Goal: Task Accomplishment & Management: Manage account settings

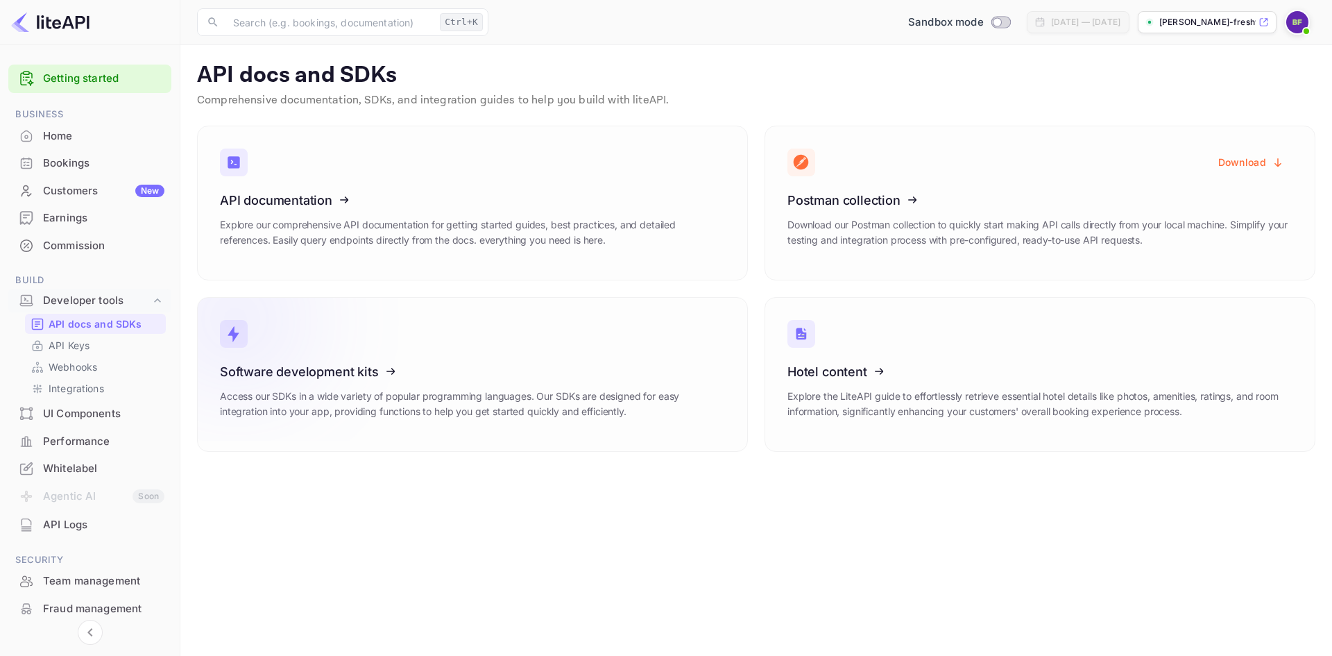
click at [431, 384] on div "Software development kits Access our SDKs in a wide variety of popular programm…" at bounding box center [472, 396] width 505 height 65
click at [329, 203] on icon at bounding box center [306, 197] width 216 height 143
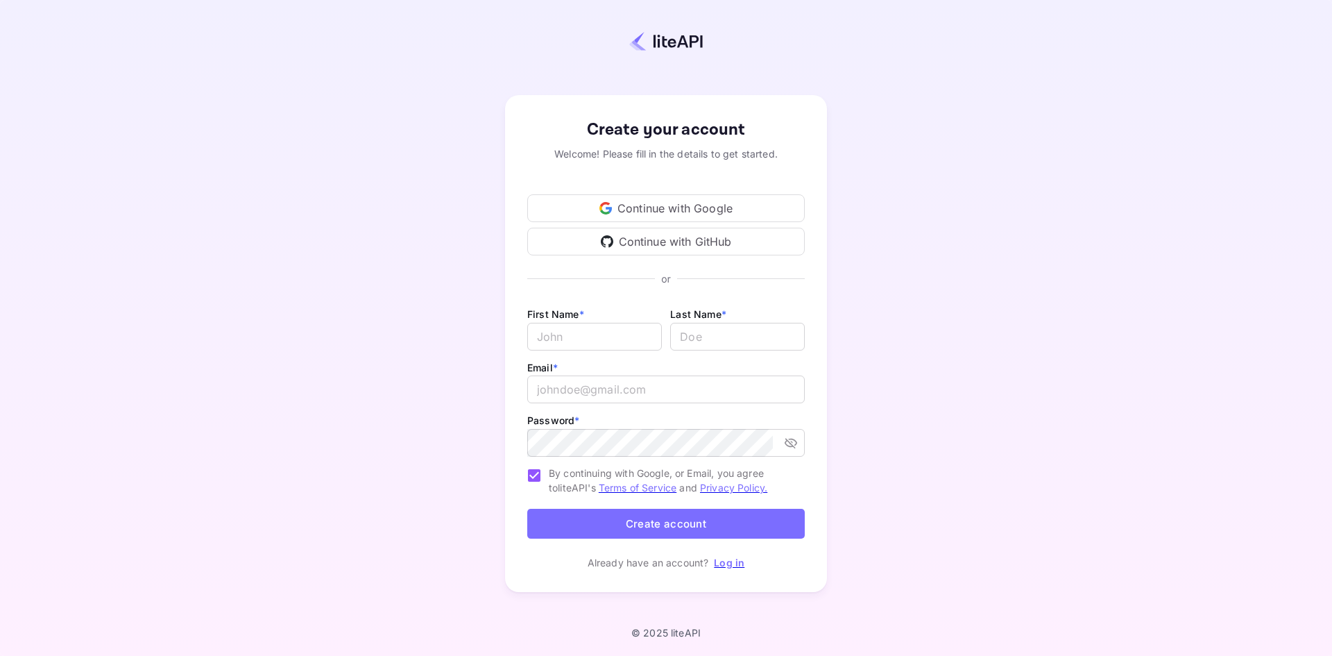
type input "freshwaterbruce2@outlook.com"
click at [683, 522] on button "Create account" at bounding box center [666, 524] width 278 height 30
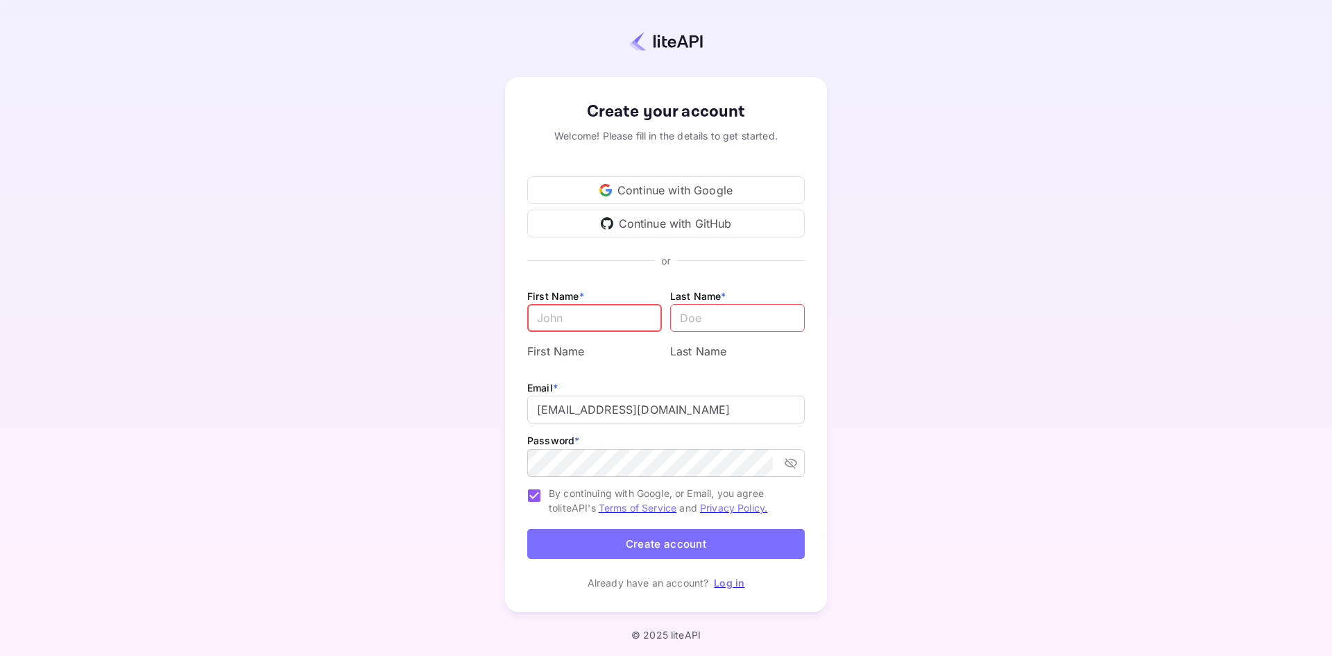
click at [727, 577] on link "Log in" at bounding box center [729, 583] width 31 height 12
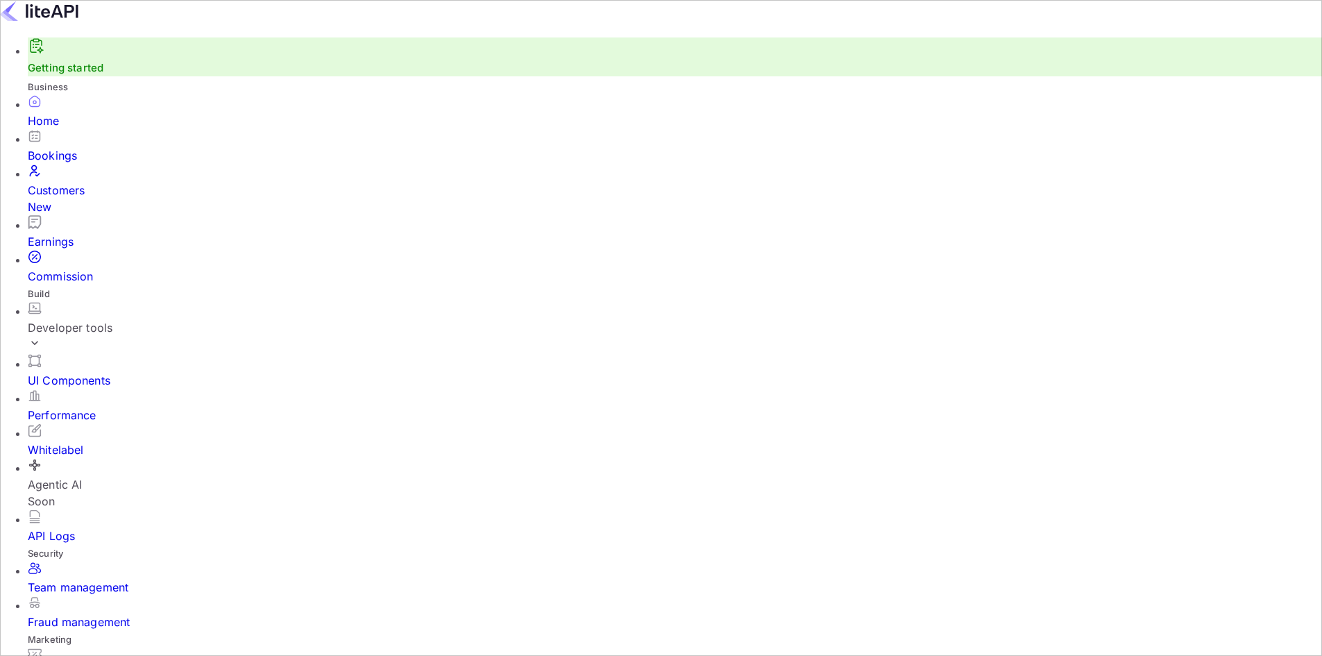
scroll to position [215, 350]
click at [121, 319] on div "Developer tools" at bounding box center [675, 327] width 1294 height 17
click at [91, 393] on link "API Keys" at bounding box center [675, 412] width 1294 height 39
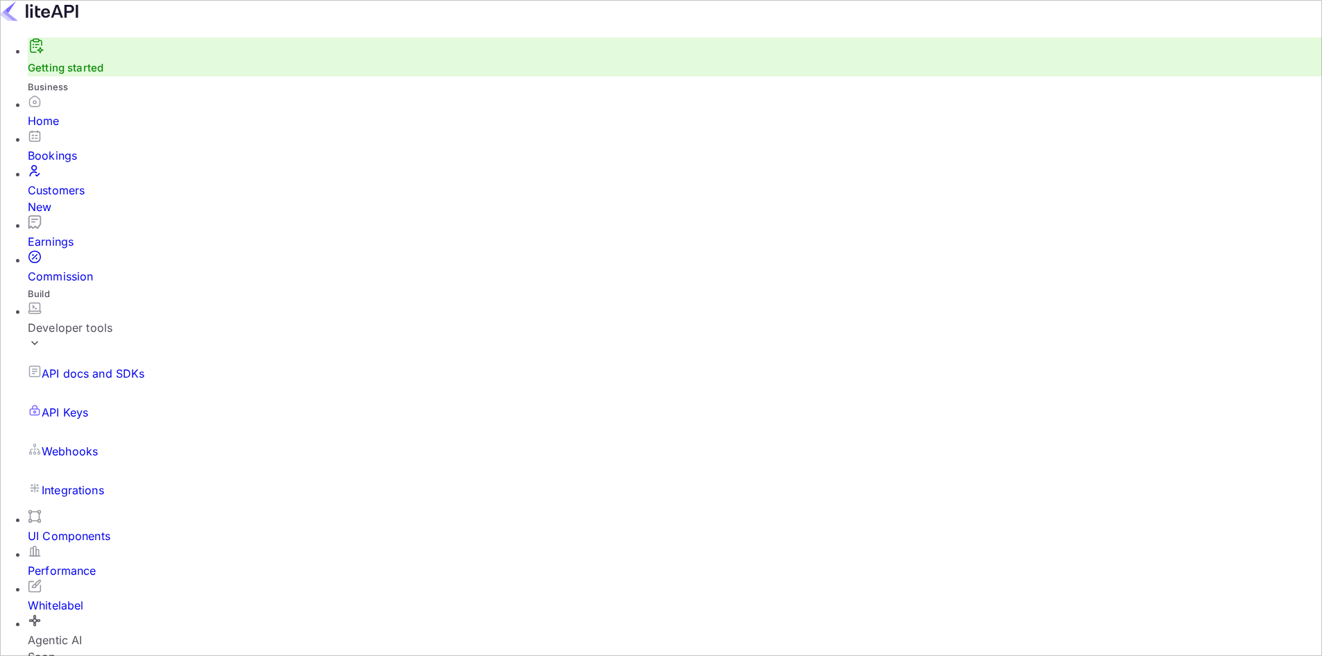
drag, startPoint x: 484, startPoint y: 515, endPoint x: 544, endPoint y: 466, distance: 77.4
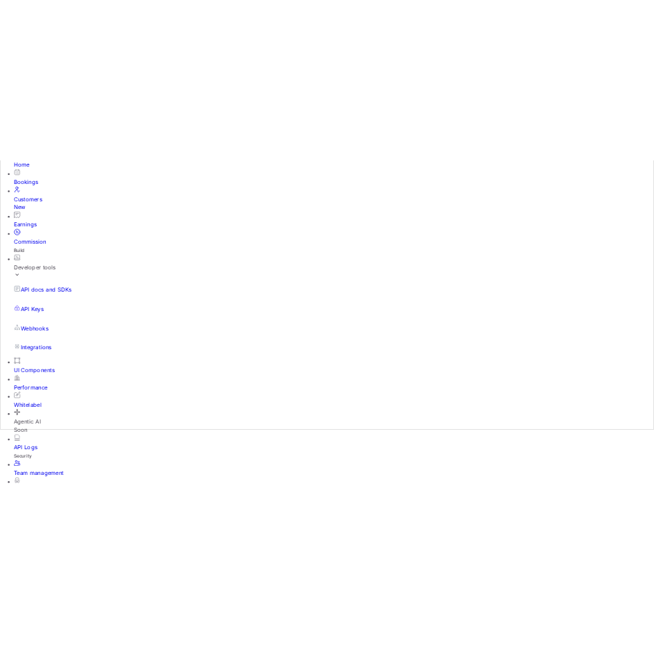
scroll to position [114, 0]
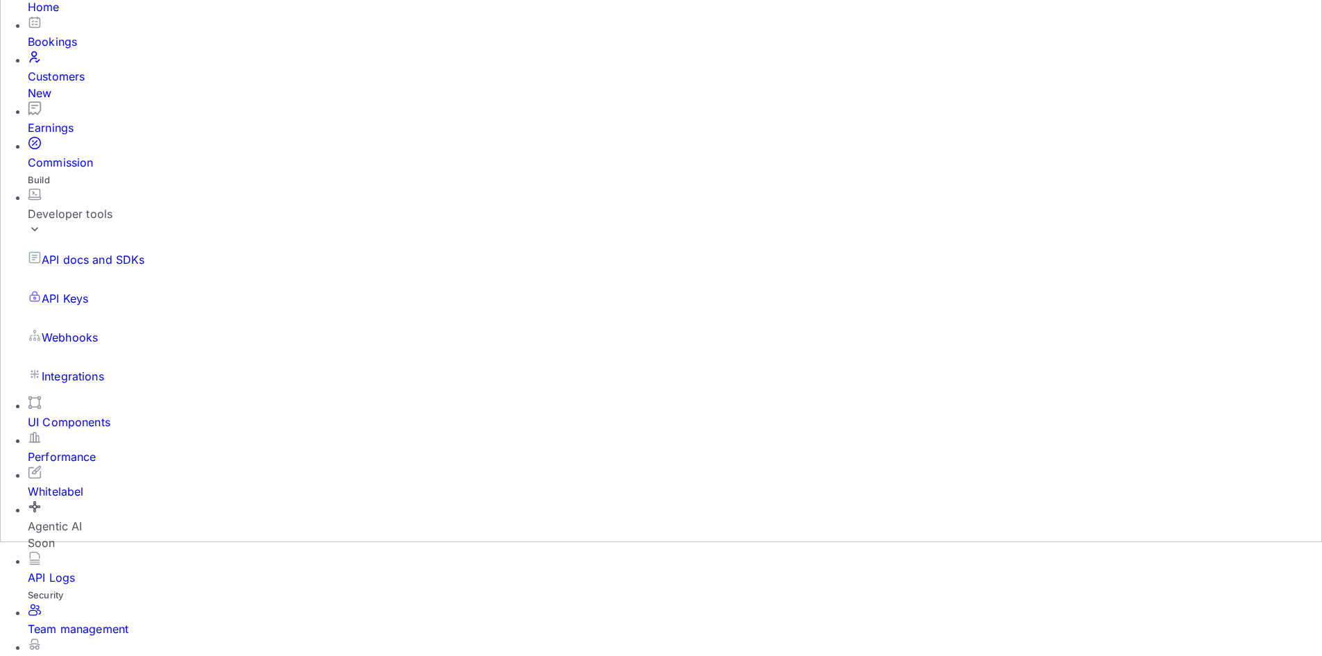
drag, startPoint x: 389, startPoint y: 514, endPoint x: 362, endPoint y: 462, distance: 58.7
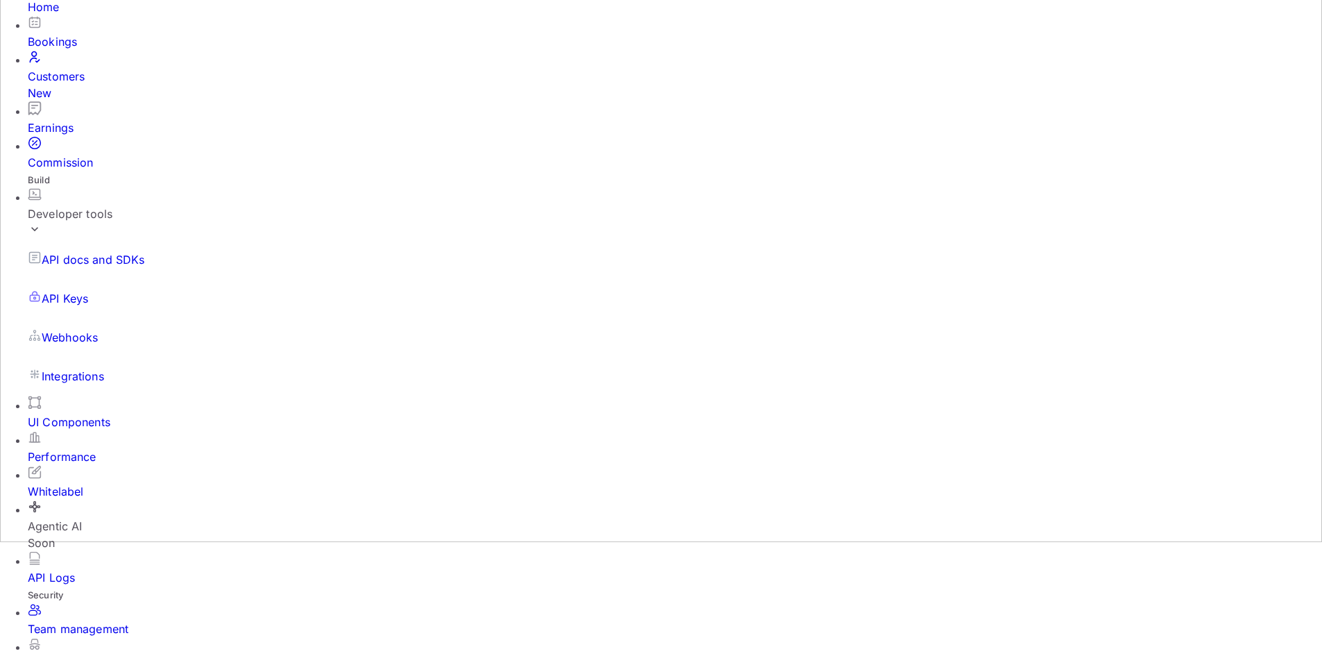
drag, startPoint x: 221, startPoint y: 398, endPoint x: 367, endPoint y: 407, distance: 146.7
copy span "Sandbox Key – Private API Key"
drag, startPoint x: 223, startPoint y: 350, endPoint x: 213, endPoint y: 343, distance: 11.5
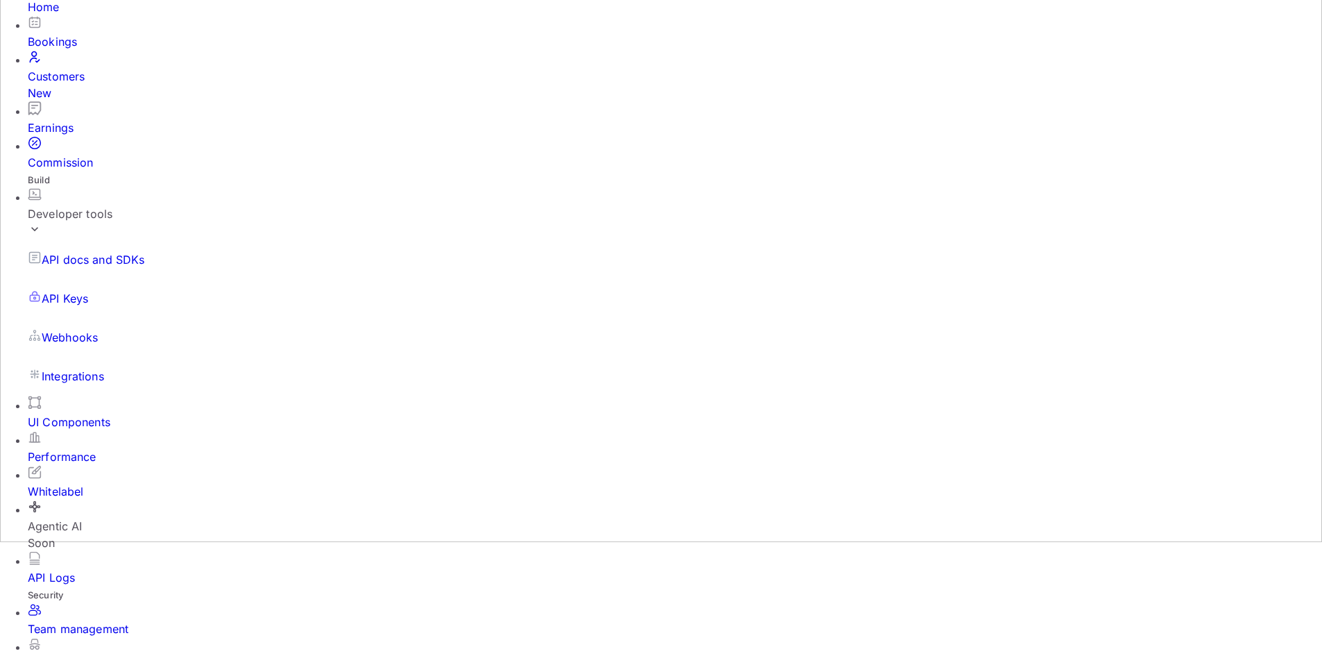
drag, startPoint x: 213, startPoint y: 343, endPoint x: 325, endPoint y: 354, distance: 112.9
copy span "Sandbox – Public Key"
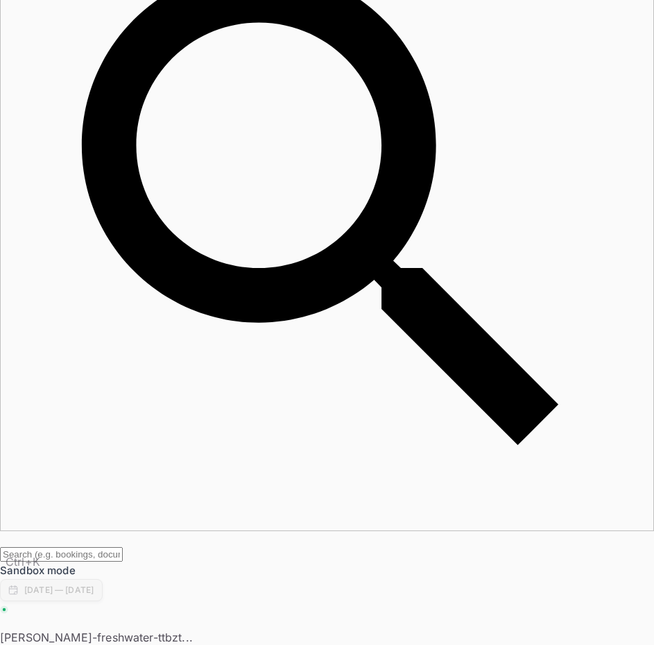
drag, startPoint x: 138, startPoint y: 382, endPoint x: 29, endPoint y: 382, distance: 108.9
copy span "Sandbox – Public Key"
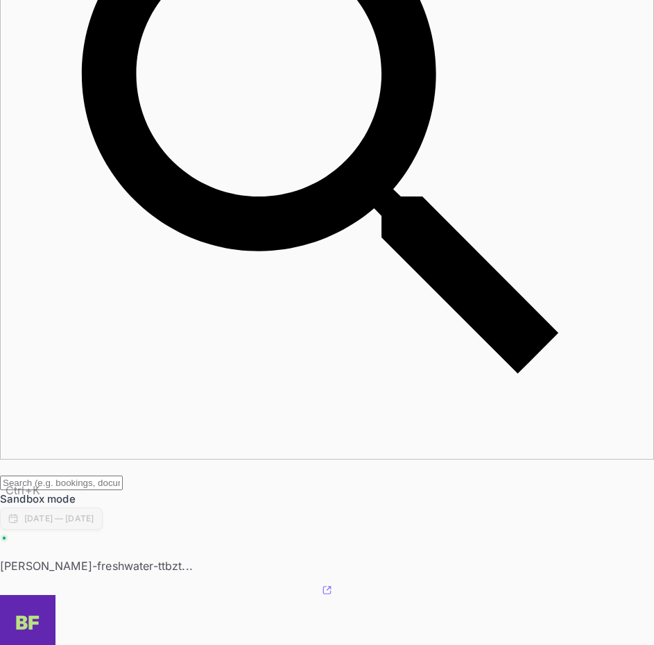
scroll to position [157, 0]
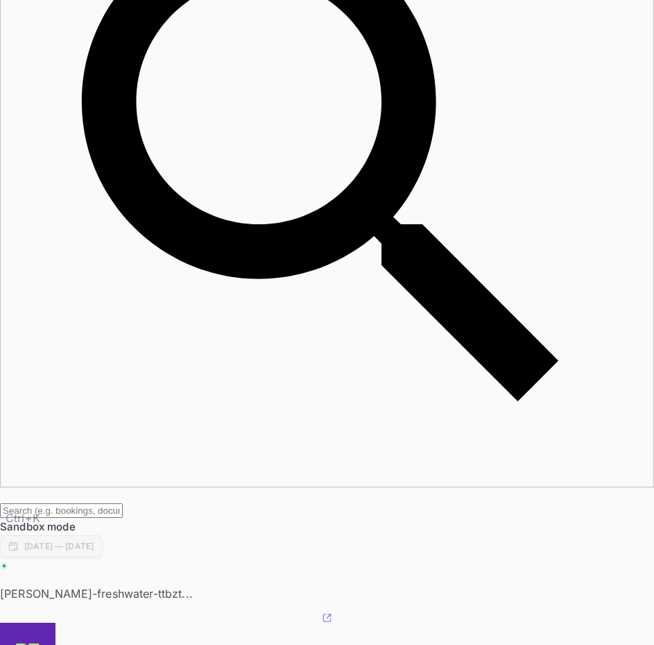
drag, startPoint x: 37, startPoint y: 275, endPoint x: 179, endPoint y: 283, distance: 141.7
copy span "Production – Private API Key"
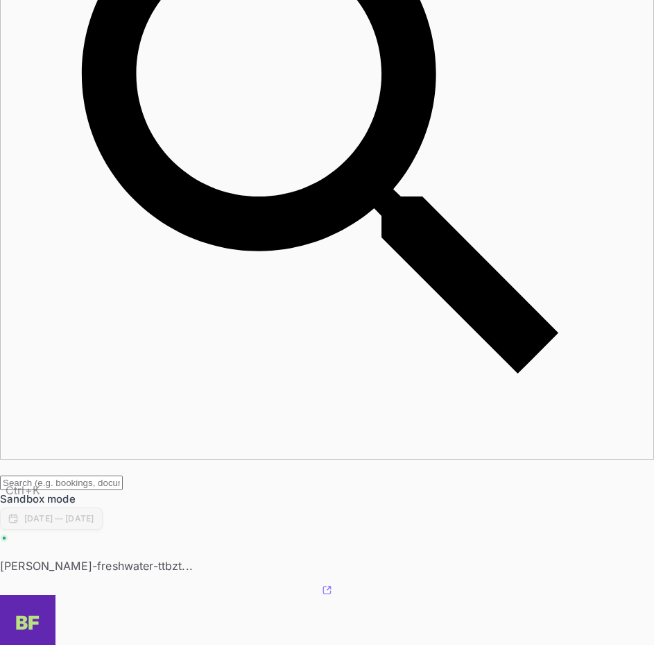
scroll to position [185, 17]
